Goal: Check status: Check status

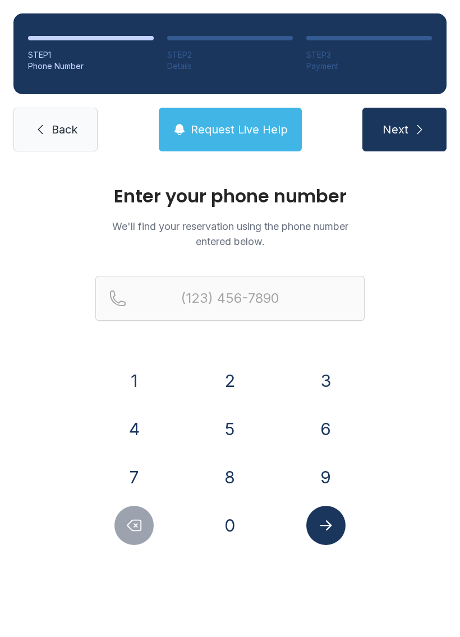
click at [237, 479] on button "8" at bounding box center [229, 477] width 39 height 39
click at [140, 385] on button "1" at bounding box center [133, 380] width 39 height 39
click at [322, 370] on button "3" at bounding box center [325, 380] width 39 height 39
click at [145, 422] on button "4" at bounding box center [133, 428] width 39 height 39
click at [240, 375] on button "2" at bounding box center [229, 380] width 39 height 39
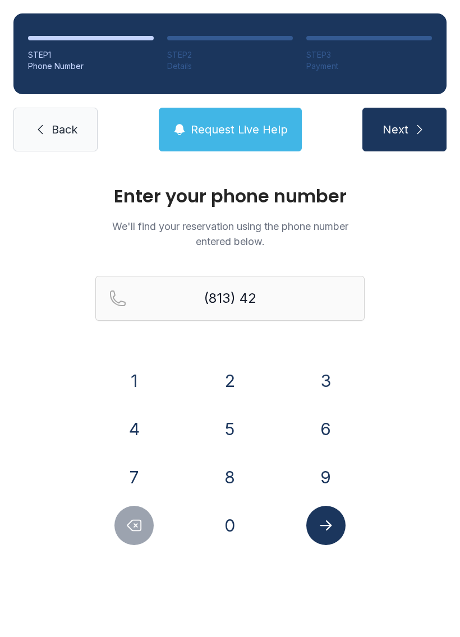
click at [228, 524] on button "0" at bounding box center [229, 525] width 39 height 39
click at [334, 380] on button "3" at bounding box center [325, 380] width 39 height 39
click at [332, 429] on button "6" at bounding box center [325, 428] width 39 height 39
click at [237, 370] on button "2" at bounding box center [229, 380] width 39 height 39
click at [145, 466] on button "7" at bounding box center [133, 477] width 39 height 39
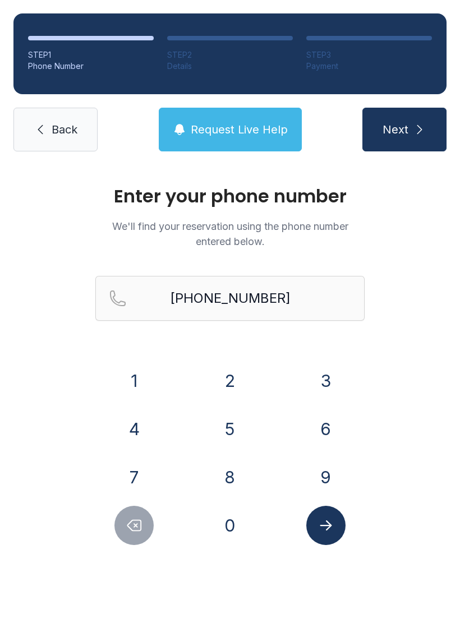
click at [322, 535] on button "Submit lookup form" at bounding box center [325, 525] width 39 height 39
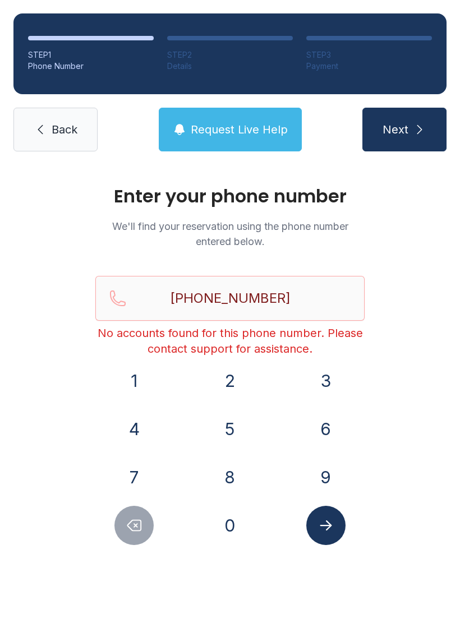
click at [135, 536] on button "Delete number" at bounding box center [133, 525] width 39 height 39
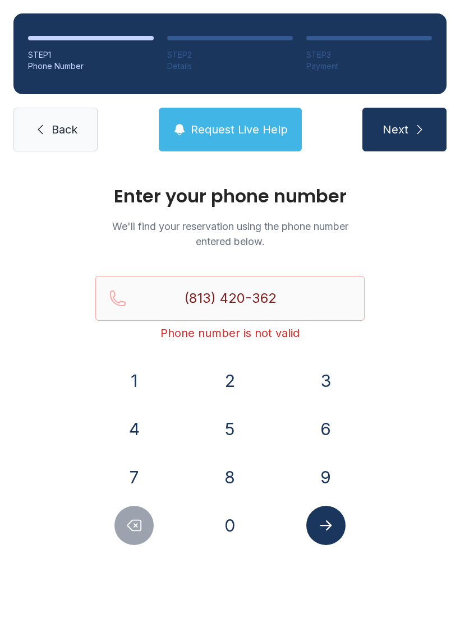
click at [126, 542] on button "Delete number" at bounding box center [133, 525] width 39 height 39
click at [130, 546] on div "Enter your phone number We'll find your reservation using the phone number ente…" at bounding box center [230, 377] width 460 height 425
click at [139, 537] on button "Delete number" at bounding box center [133, 525] width 39 height 39
click at [138, 537] on button "Delete number" at bounding box center [133, 525] width 39 height 39
click at [231, 524] on button "0" at bounding box center [229, 525] width 39 height 39
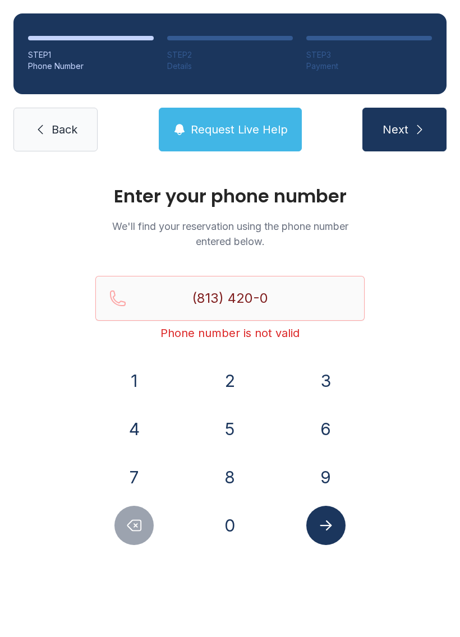
click at [234, 385] on button "2" at bounding box center [229, 380] width 39 height 39
click at [316, 435] on button "6" at bounding box center [325, 428] width 39 height 39
click at [315, 435] on button "6" at bounding box center [325, 428] width 39 height 39
click at [330, 543] on button "Submit lookup form" at bounding box center [325, 525] width 39 height 39
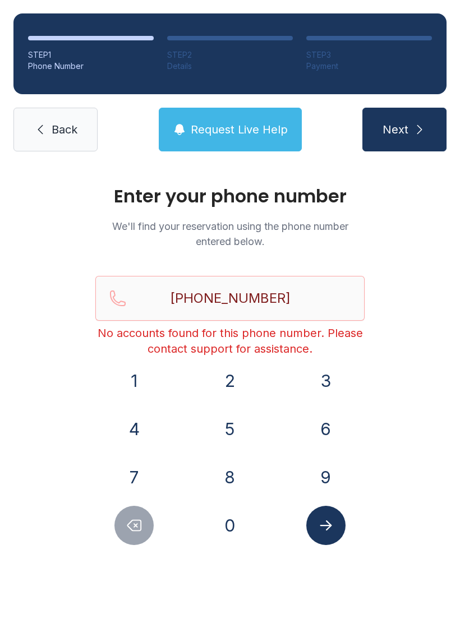
click at [429, 125] on button "Next" at bounding box center [404, 130] width 84 height 44
click at [136, 524] on icon "Delete number" at bounding box center [134, 525] width 17 height 17
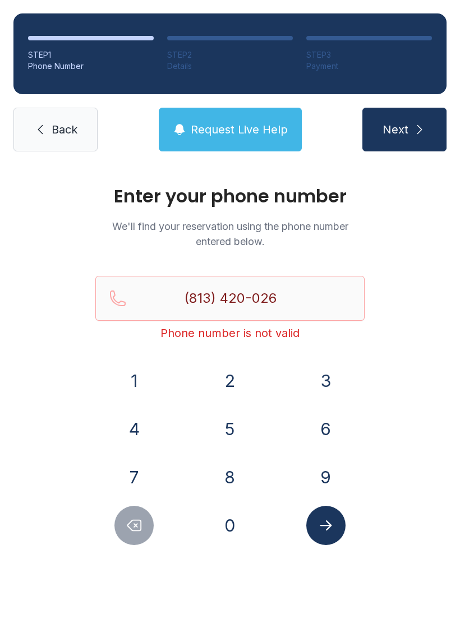
click at [136, 524] on icon "Delete number" at bounding box center [134, 525] width 17 height 17
click at [127, 530] on icon "Delete number" at bounding box center [134, 525] width 17 height 17
click at [126, 530] on icon "Delete number" at bounding box center [134, 525] width 17 height 17
click at [139, 527] on icon "Delete number" at bounding box center [134, 525] width 17 height 17
click at [139, 526] on icon "Delete number" at bounding box center [134, 525] width 17 height 17
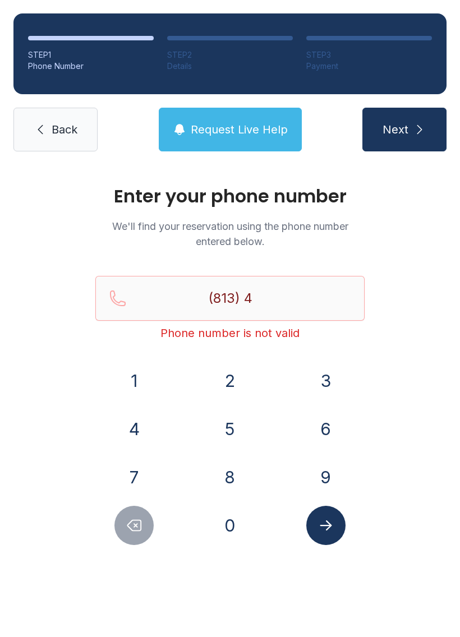
click at [126, 515] on button "Delete number" at bounding box center [133, 525] width 39 height 39
click at [136, 463] on button "7" at bounding box center [133, 477] width 39 height 39
click at [135, 463] on button "7" at bounding box center [133, 477] width 39 height 39
click at [236, 466] on button "8" at bounding box center [229, 477] width 39 height 39
click at [141, 437] on button "4" at bounding box center [133, 428] width 39 height 39
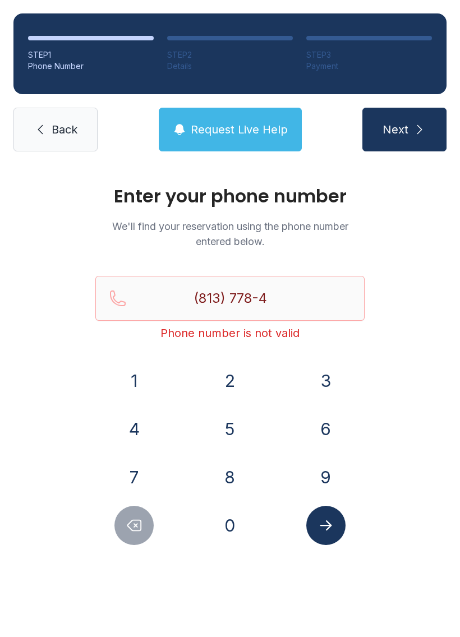
click at [237, 380] on button "2" at bounding box center [229, 380] width 39 height 39
click at [333, 381] on button "3" at bounding box center [325, 380] width 39 height 39
click at [328, 432] on button "6" at bounding box center [325, 428] width 39 height 39
type input "[PHONE_NUMBER]"
click at [343, 534] on button "Submit lookup form" at bounding box center [325, 525] width 39 height 39
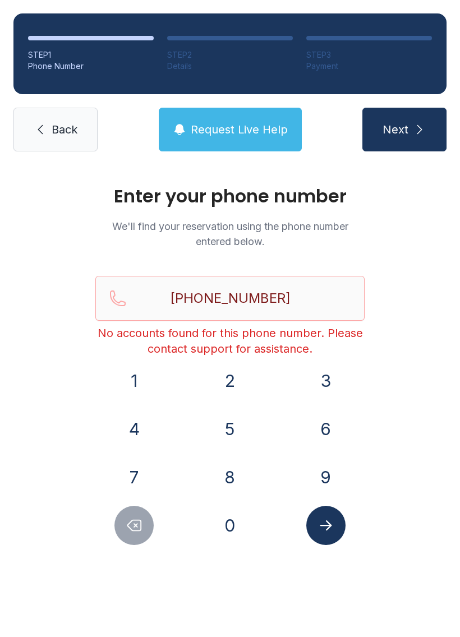
click at [81, 131] on link "Back" at bounding box center [55, 130] width 84 height 44
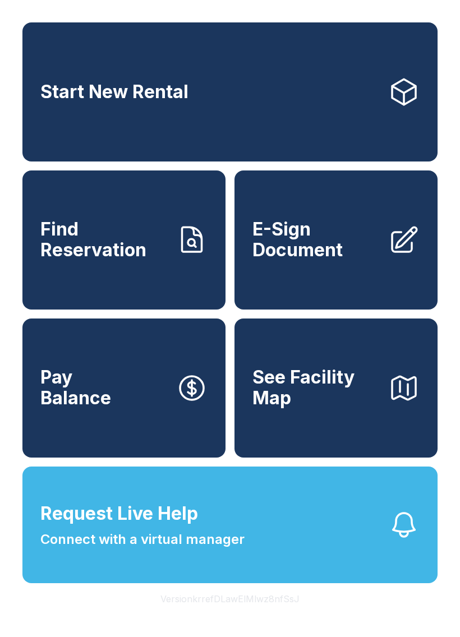
click at [81, 135] on link "Start New Rental" at bounding box center [229, 91] width 415 height 139
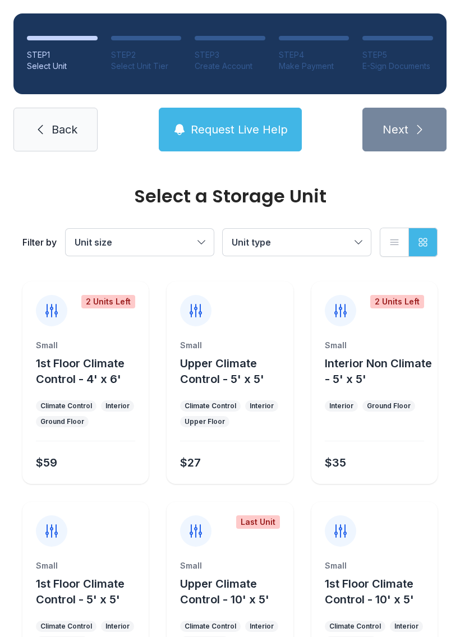
click at [53, 132] on span "Back" at bounding box center [65, 130] width 26 height 16
